Goal: Task Accomplishment & Management: Use online tool/utility

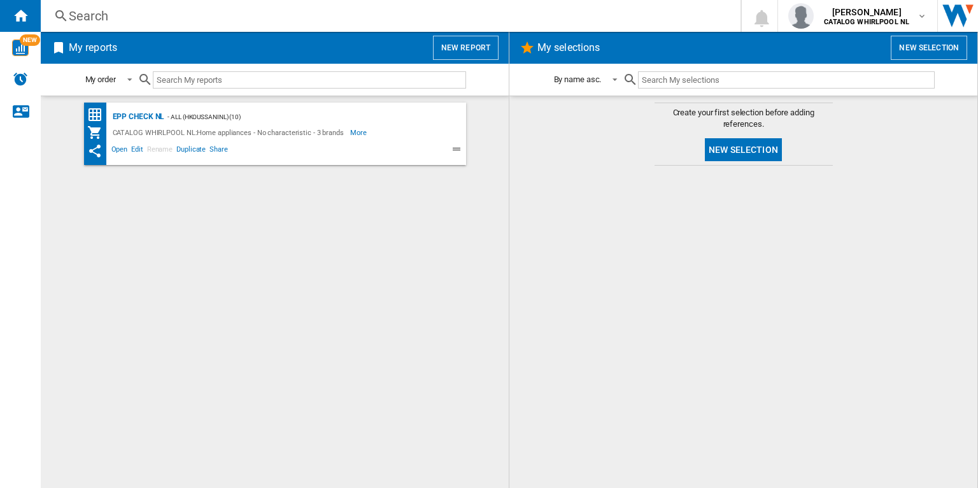
click at [463, 41] on button "New report" at bounding box center [466, 48] width 66 height 24
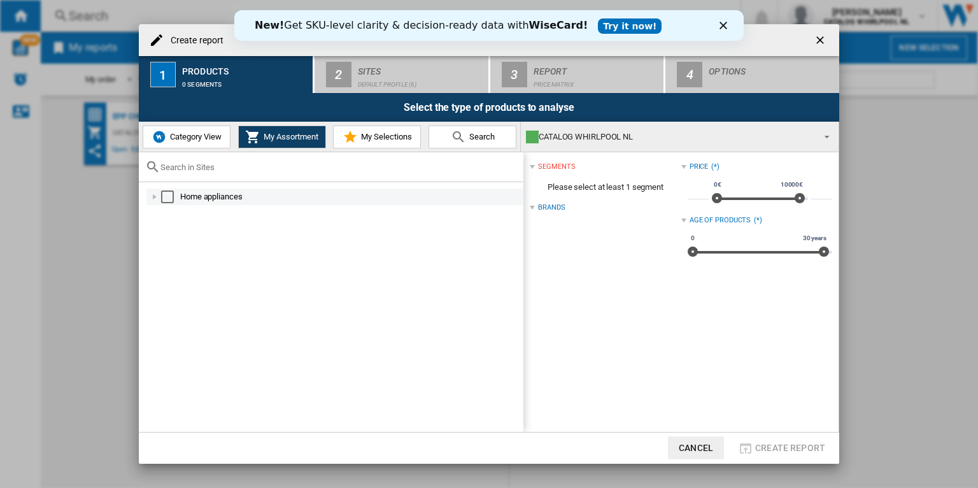
click at [166, 192] on div "Select" at bounding box center [167, 196] width 13 height 13
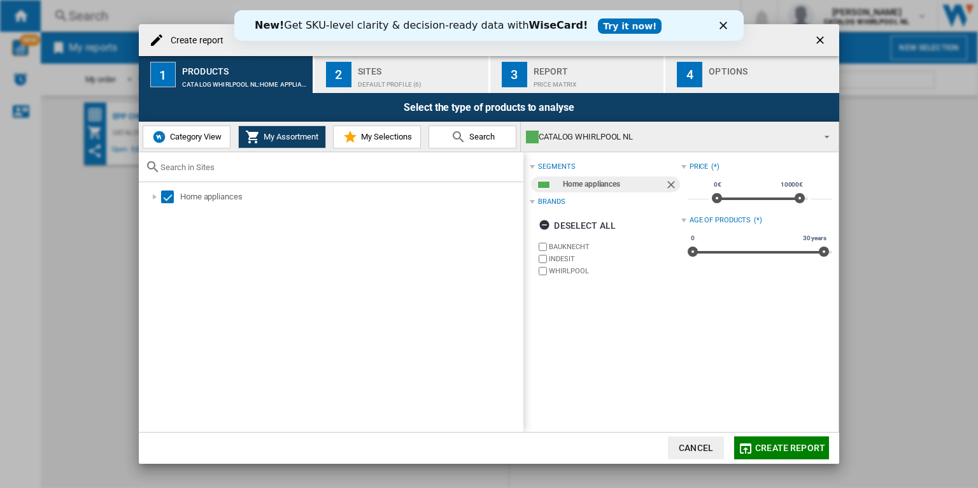
click at [400, 52] on div "Create report" at bounding box center [489, 40] width 701 height 32
click at [402, 68] on div "Sites" at bounding box center [420, 67] width 125 height 13
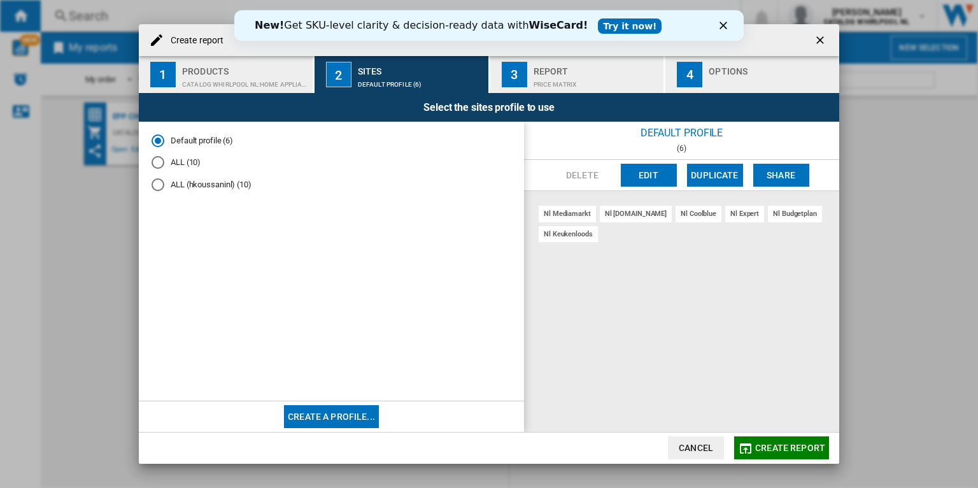
click at [188, 165] on md-radio-button "ALL (10)" at bounding box center [332, 163] width 360 height 12
click at [656, 171] on button "Edit" at bounding box center [649, 175] width 56 height 23
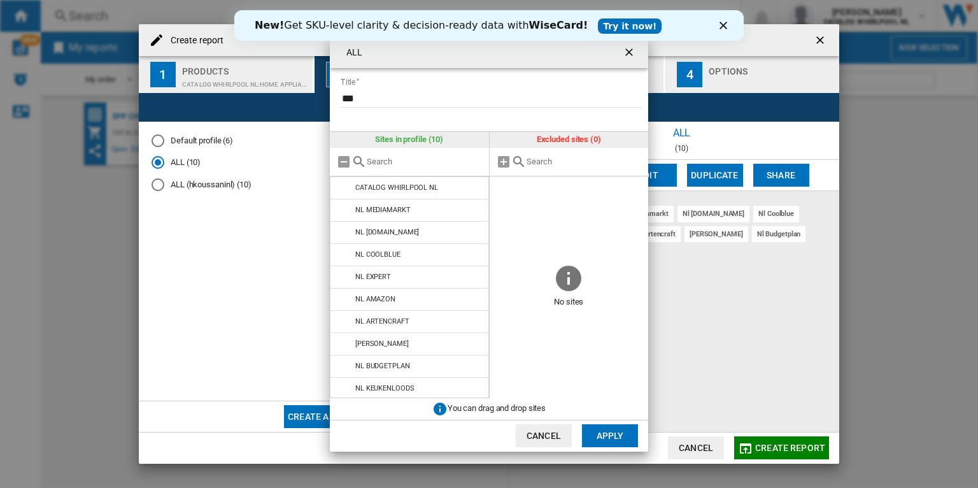
click at [636, 54] on ng-md-icon "getI18NText('BUTTONS.CLOSE_DIALOG')" at bounding box center [630, 53] width 15 height 15
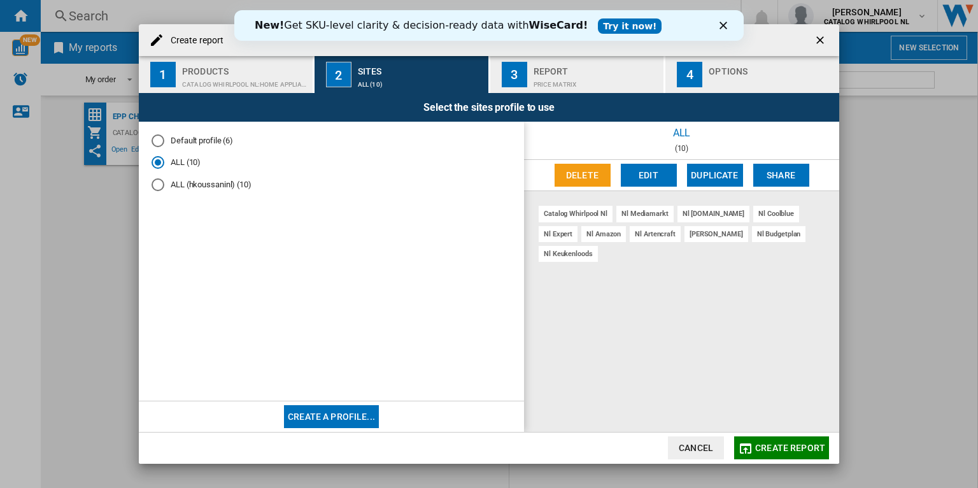
click at [822, 34] on ng-md-icon "getI18NText('BUTTONS.CLOSE_DIALOG')" at bounding box center [821, 41] width 15 height 15
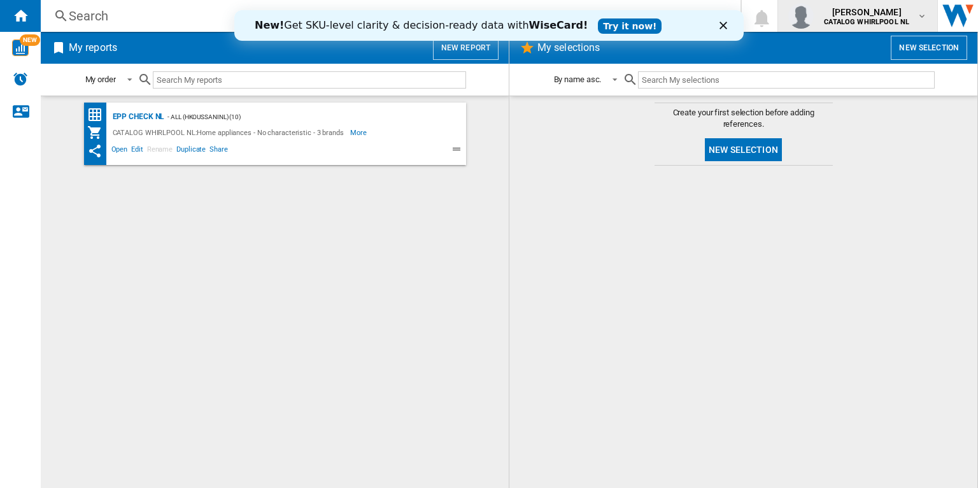
click at [835, 26] on b "CATALOG WHIRLPOOL NL" at bounding box center [866, 22] width 85 height 8
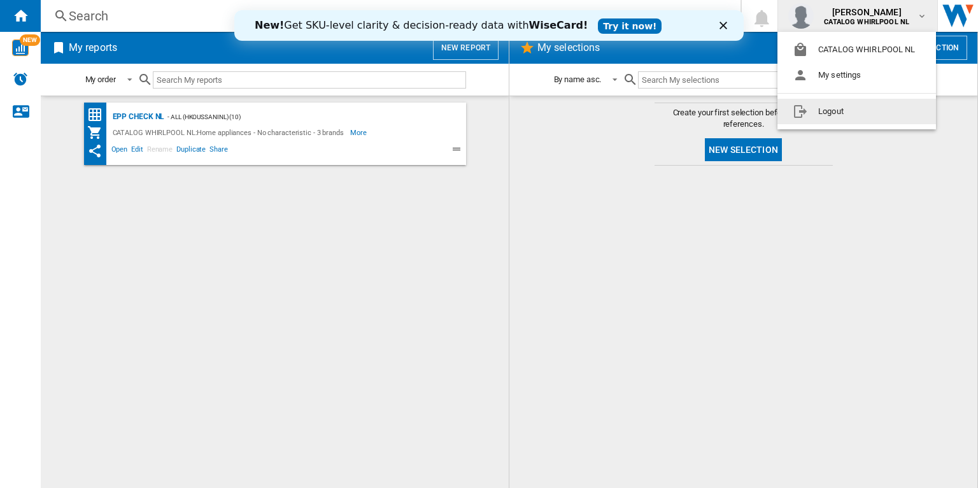
click at [846, 111] on button "Logout" at bounding box center [857, 111] width 159 height 25
